Goal: Information Seeking & Learning: Compare options

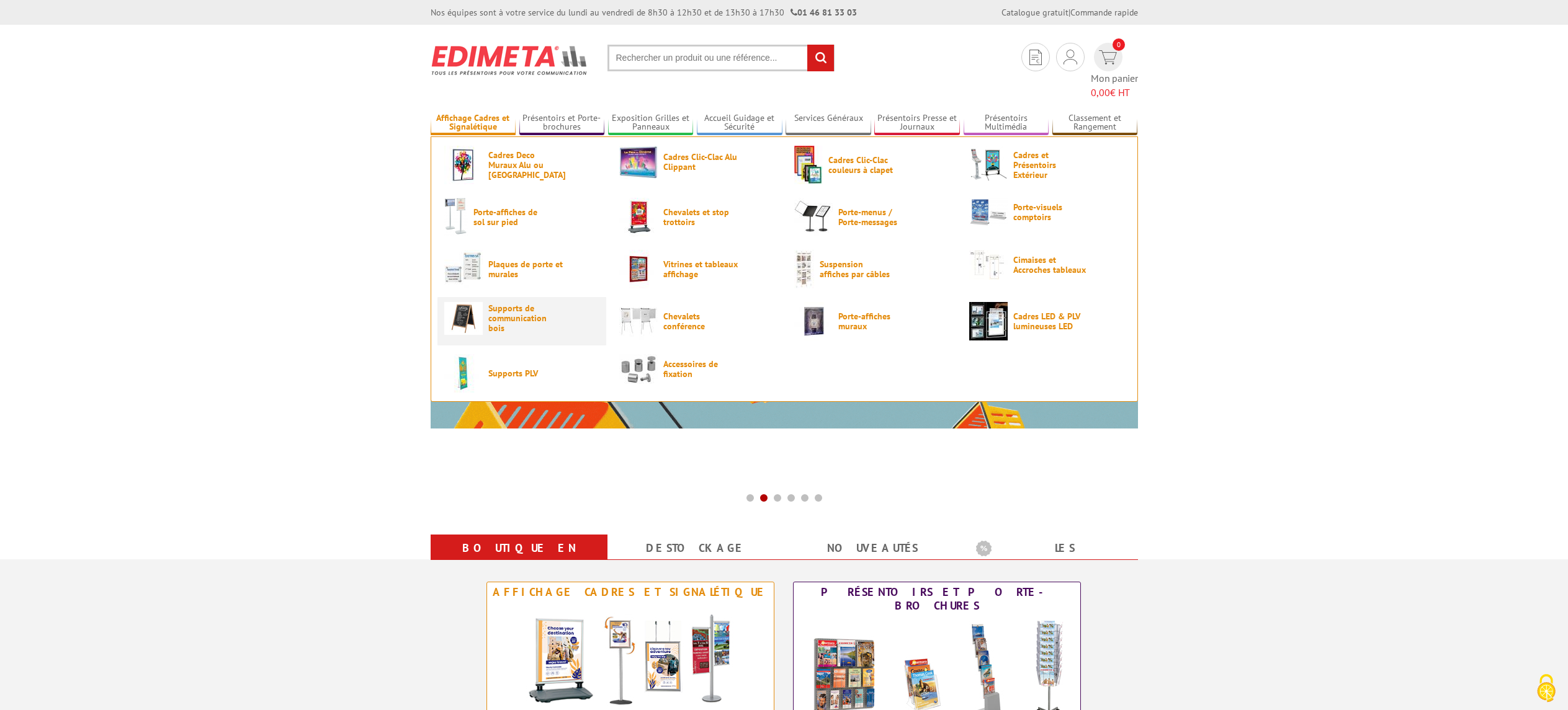
click at [549, 303] on span "Supports de communication bois" at bounding box center [525, 318] width 75 height 30
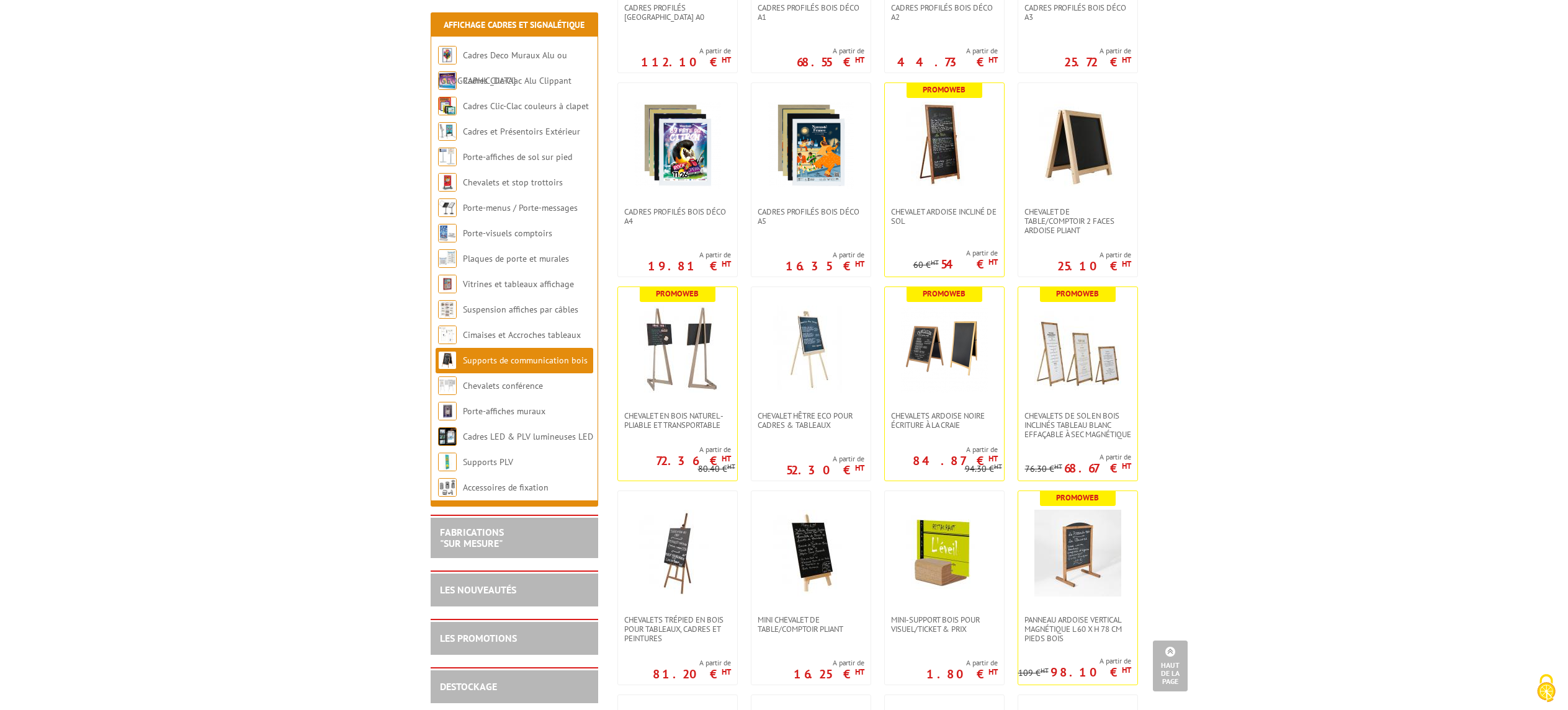
scroll to position [842, 0]
click at [1058, 388] on link at bounding box center [1077, 348] width 119 height 124
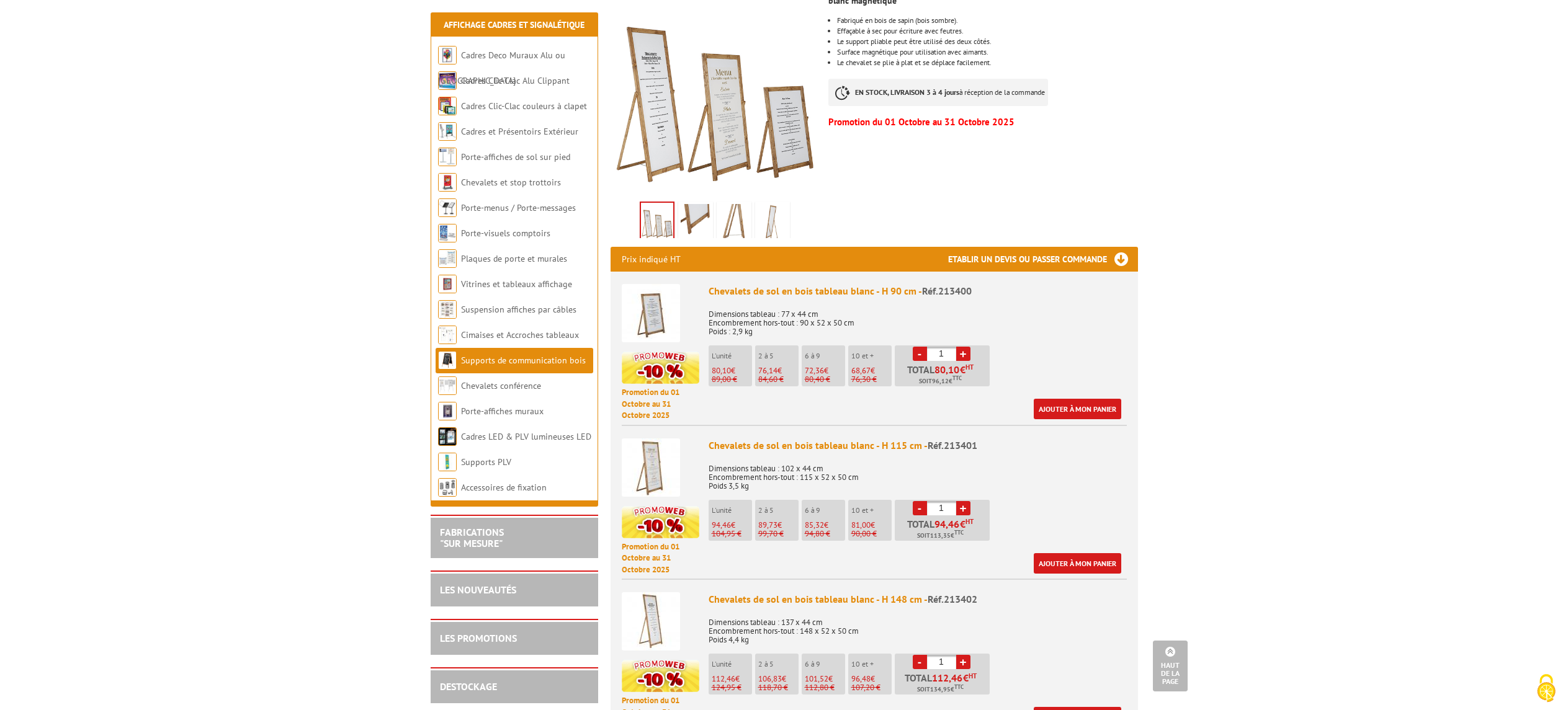
scroll to position [269, 0]
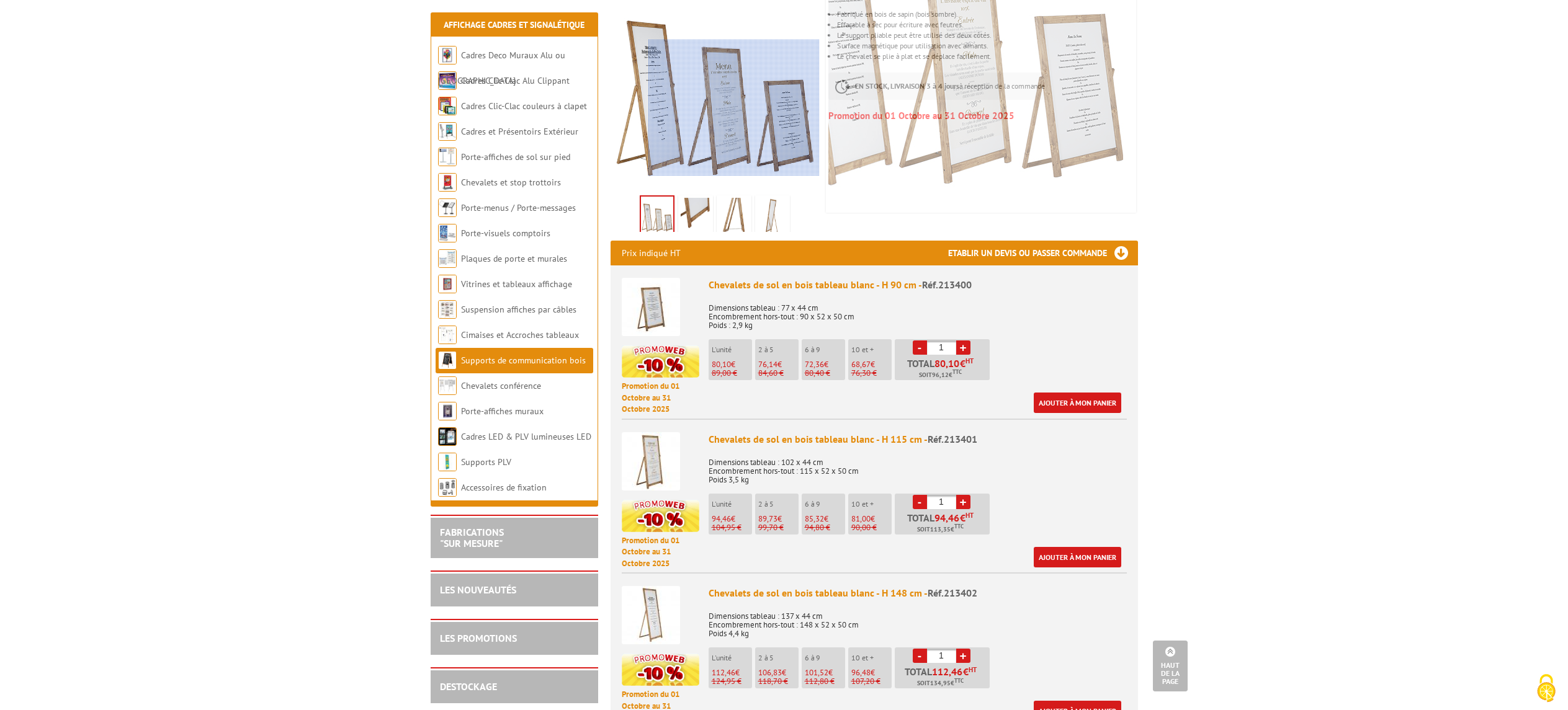
drag, startPoint x: 794, startPoint y: 141, endPoint x: 762, endPoint y: 194, distance: 61.9
click at [788, 155] on div at bounding box center [733, 108] width 171 height 137
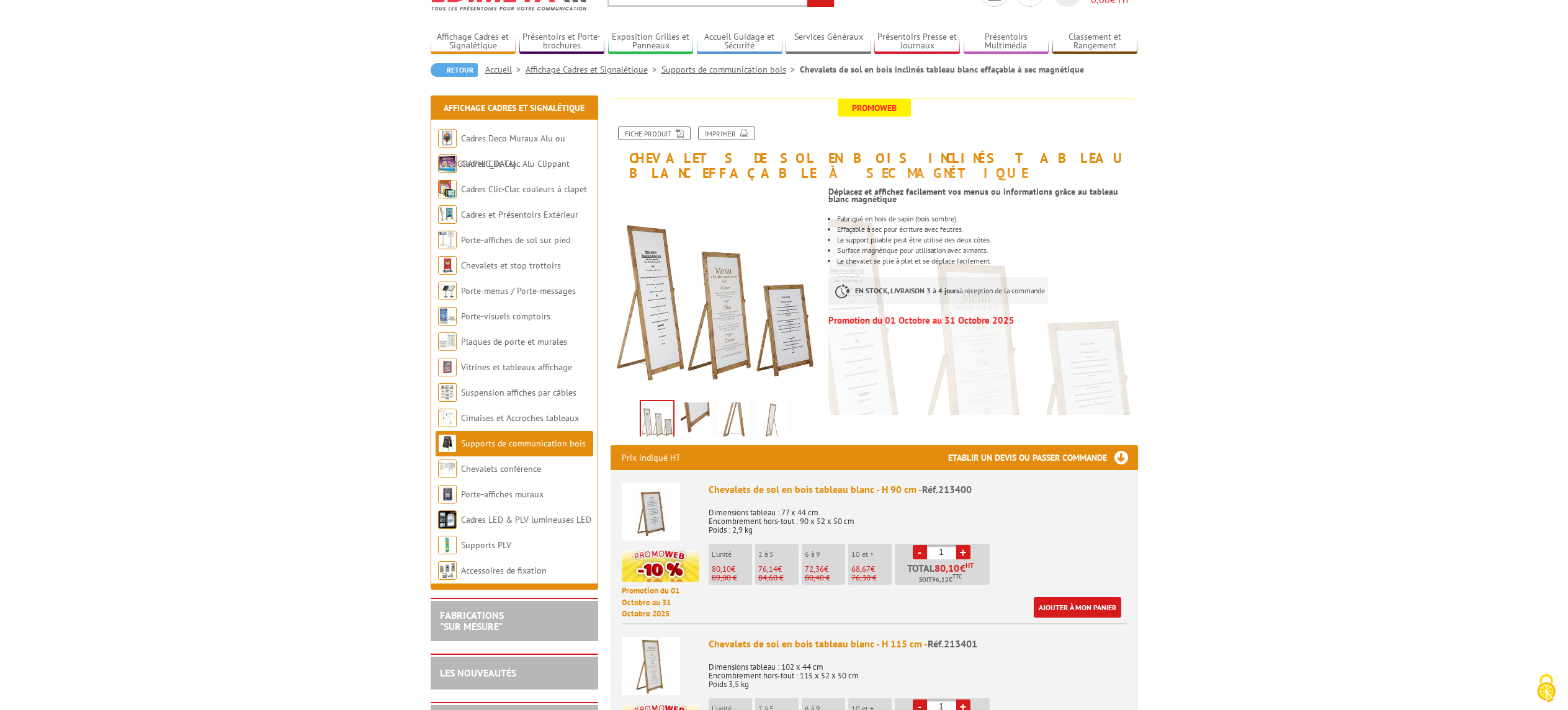
scroll to position [65, 0]
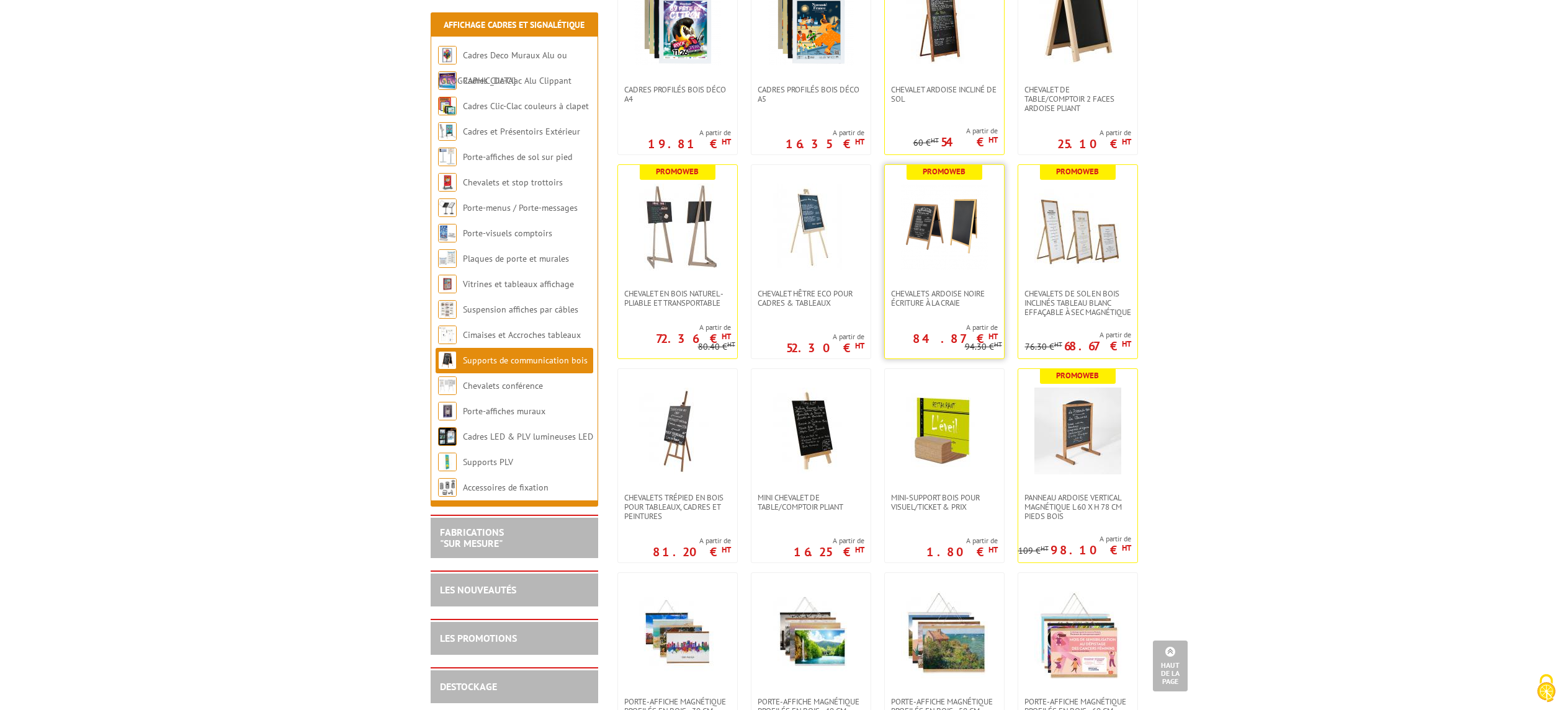
scroll to position [947, 0]
click at [940, 222] on img at bounding box center [944, 226] width 87 height 87
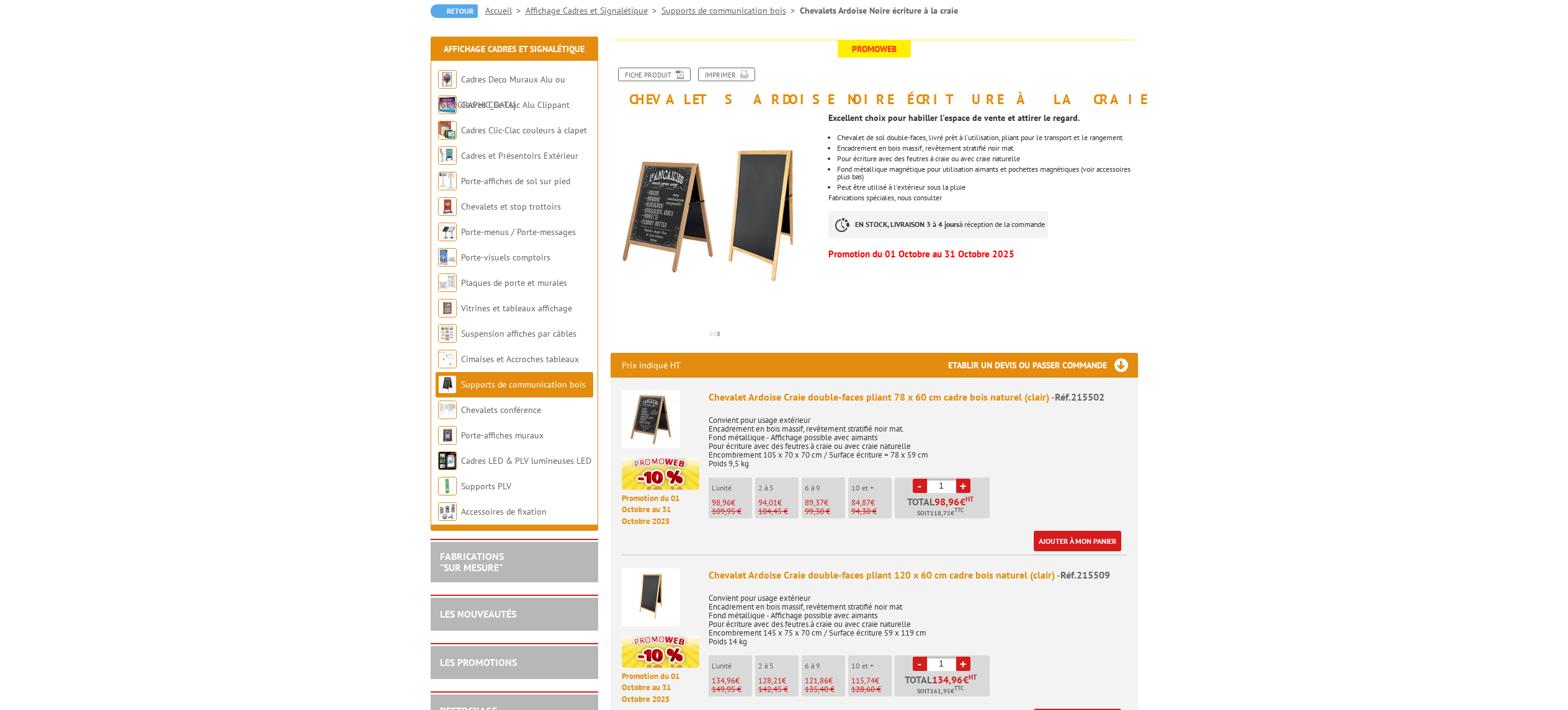
scroll to position [124, 0]
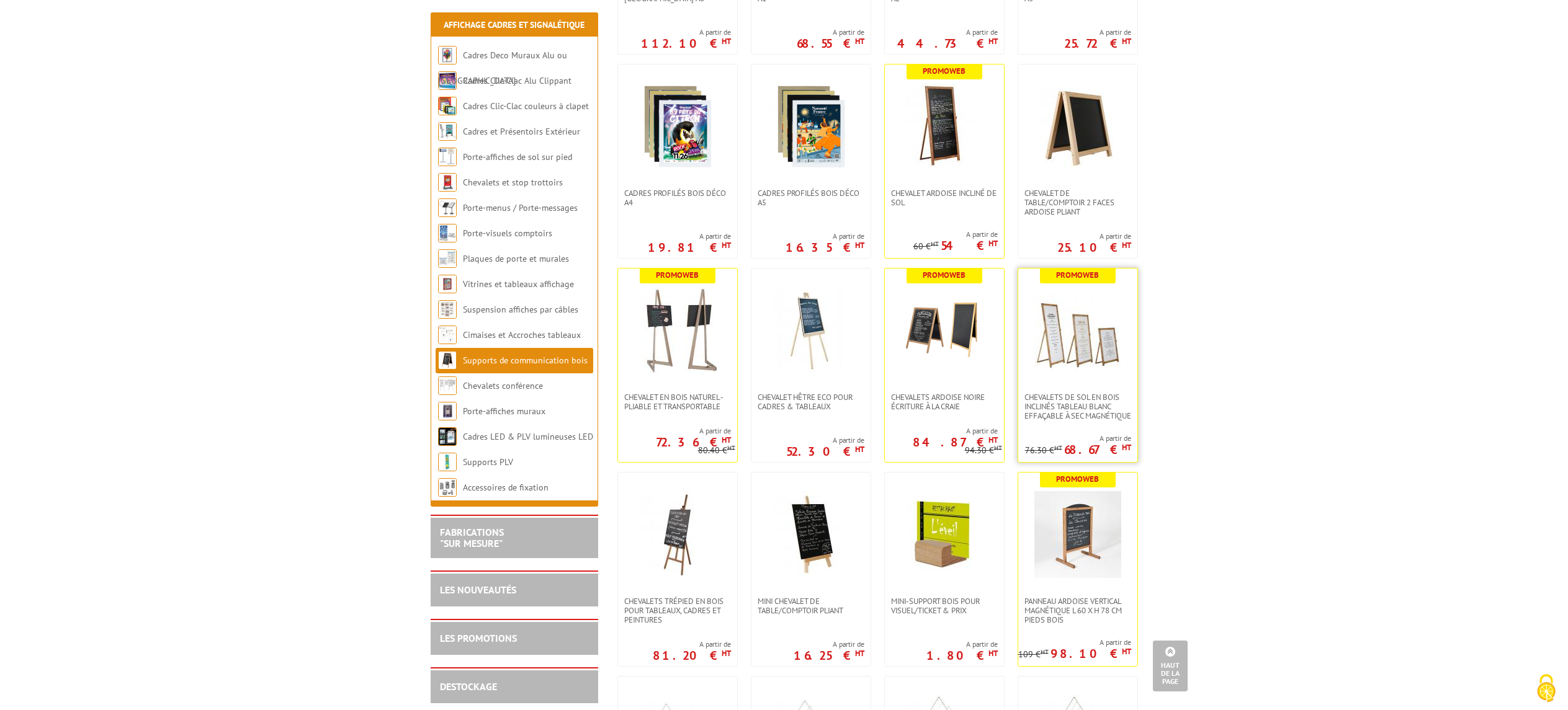
scroll to position [842, 0]
click at [1053, 316] on img at bounding box center [1078, 332] width 87 height 87
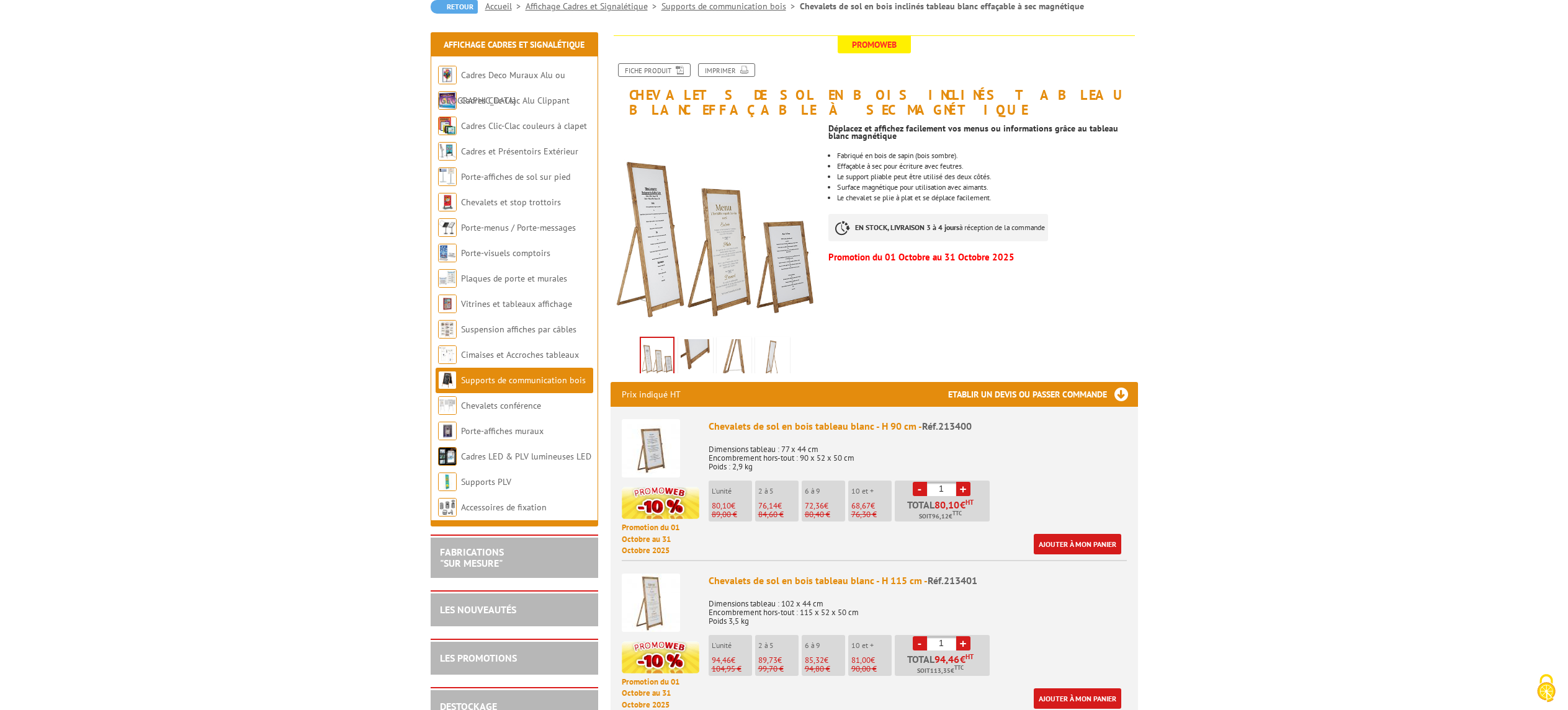
scroll to position [128, 0]
